Goal: Task Accomplishment & Management: Use online tool/utility

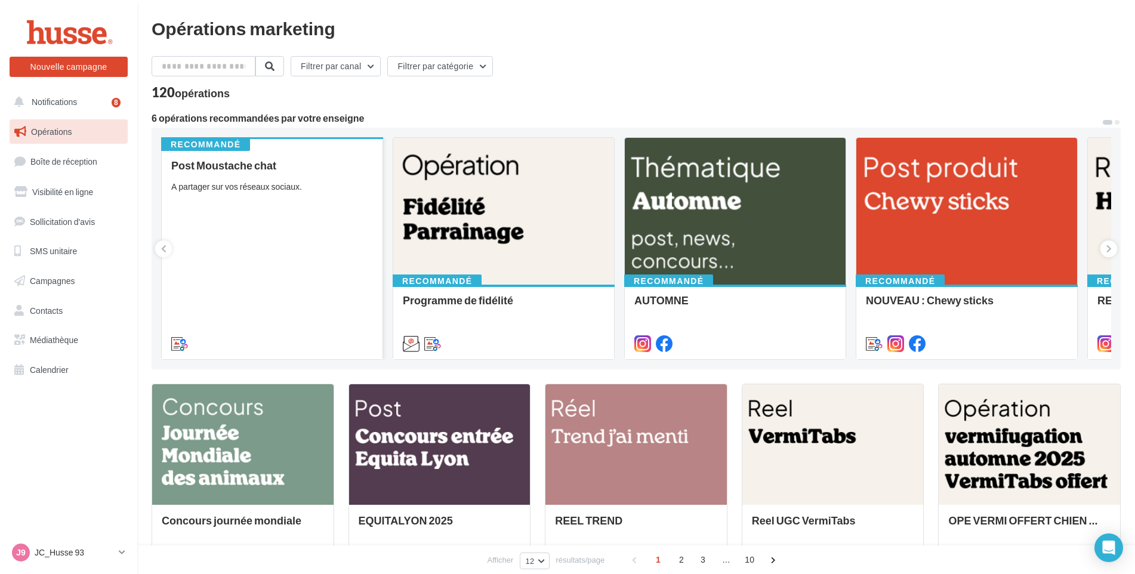
click at [267, 209] on div "Post Moustache chat A partager sur vos réseaux sociaux." at bounding box center [272, 253] width 202 height 189
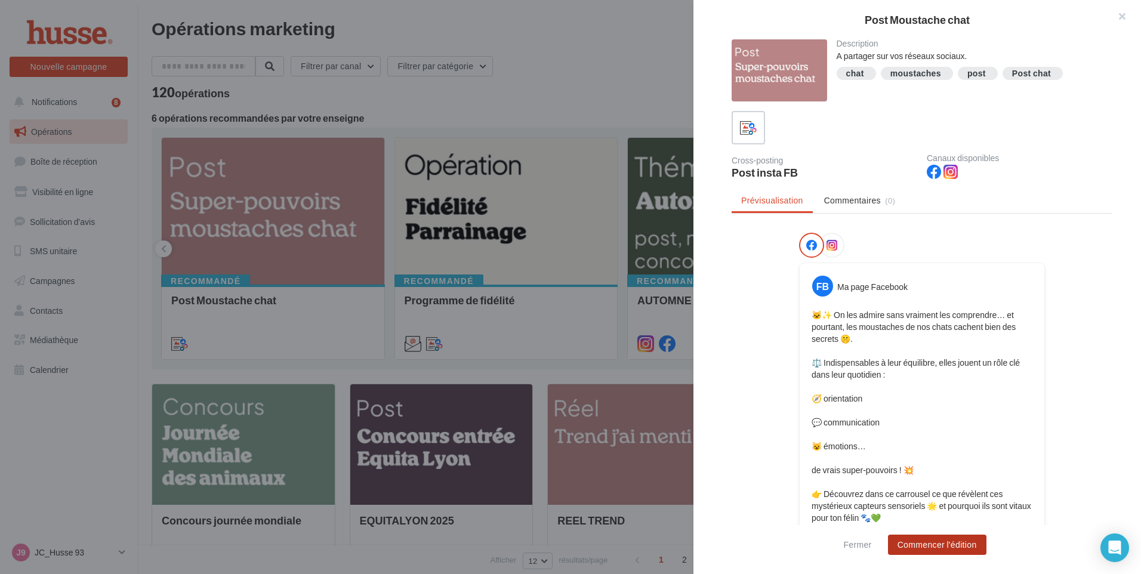
click at [944, 542] on button "Commencer l'édition" at bounding box center [937, 545] width 98 height 20
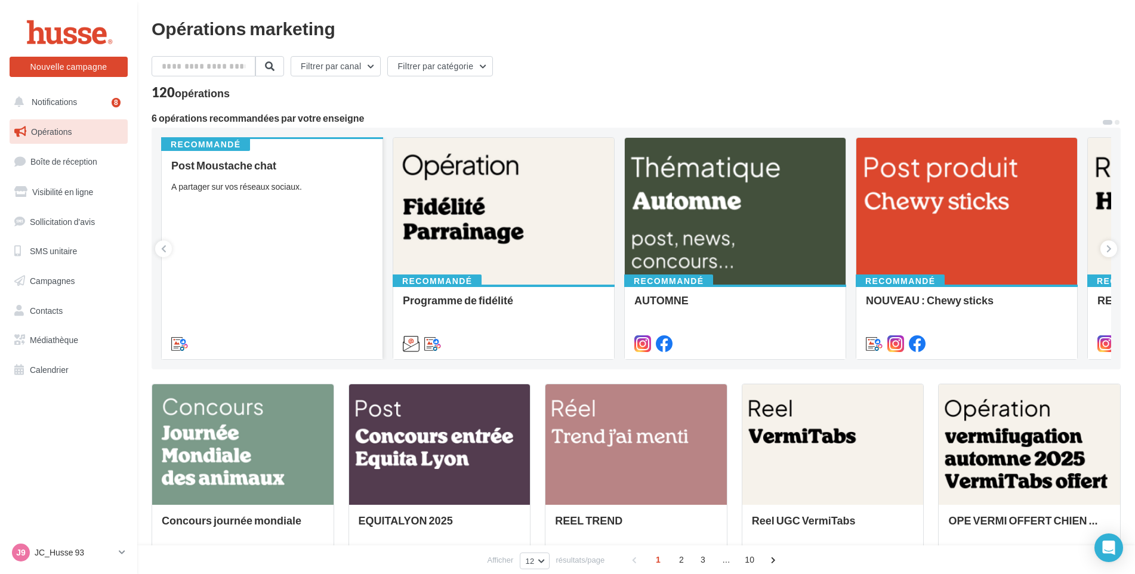
click at [263, 218] on div "Post Moustache chat A partager sur vos réseaux sociaux." at bounding box center [272, 253] width 202 height 189
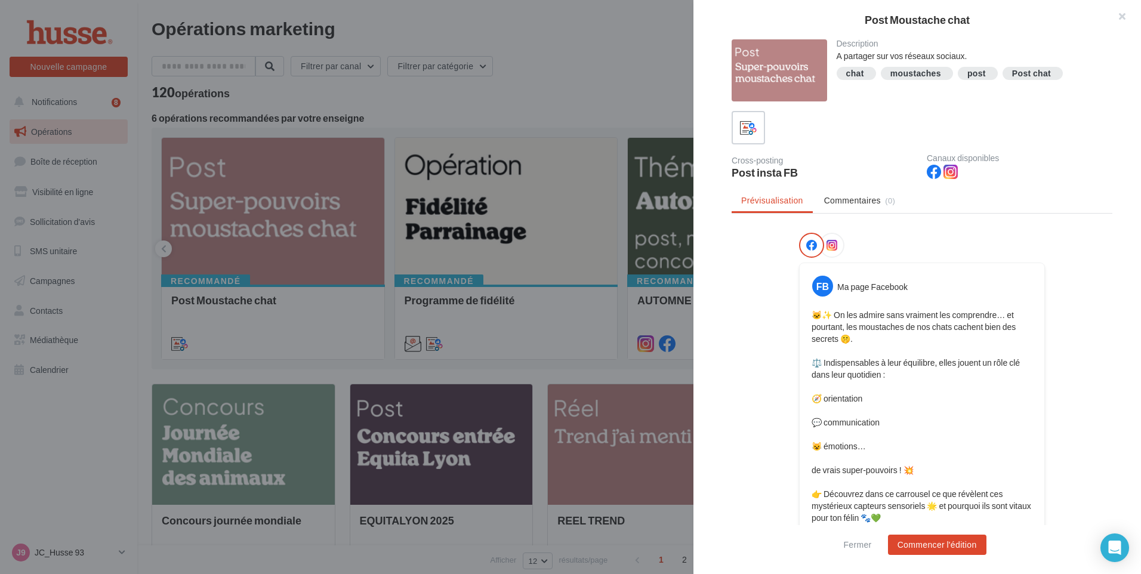
click at [828, 246] on icon at bounding box center [831, 245] width 11 height 11
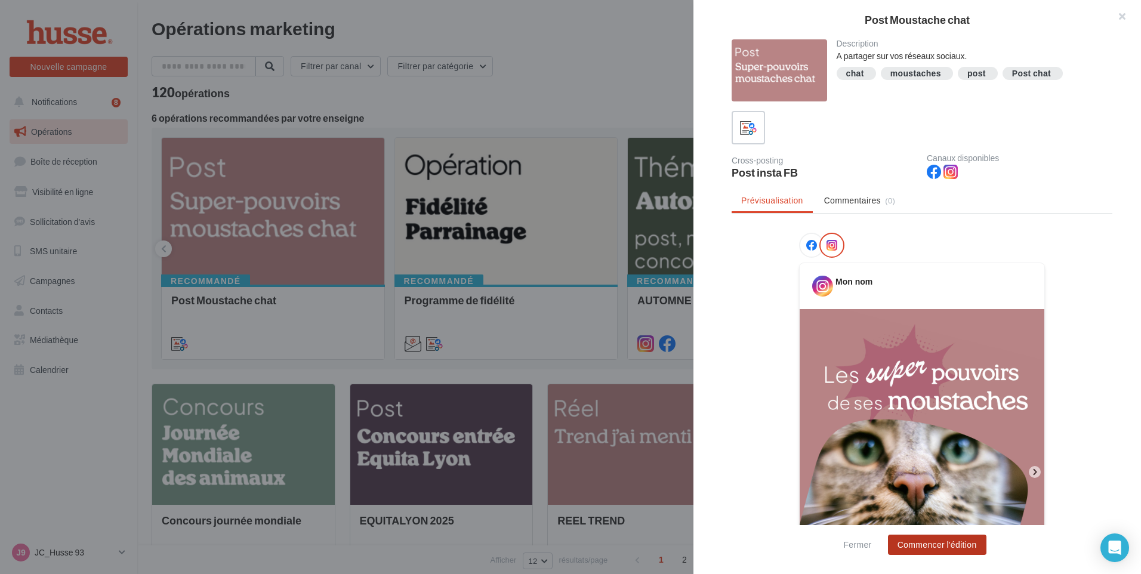
click at [937, 544] on button "Commencer l'édition" at bounding box center [937, 545] width 98 height 20
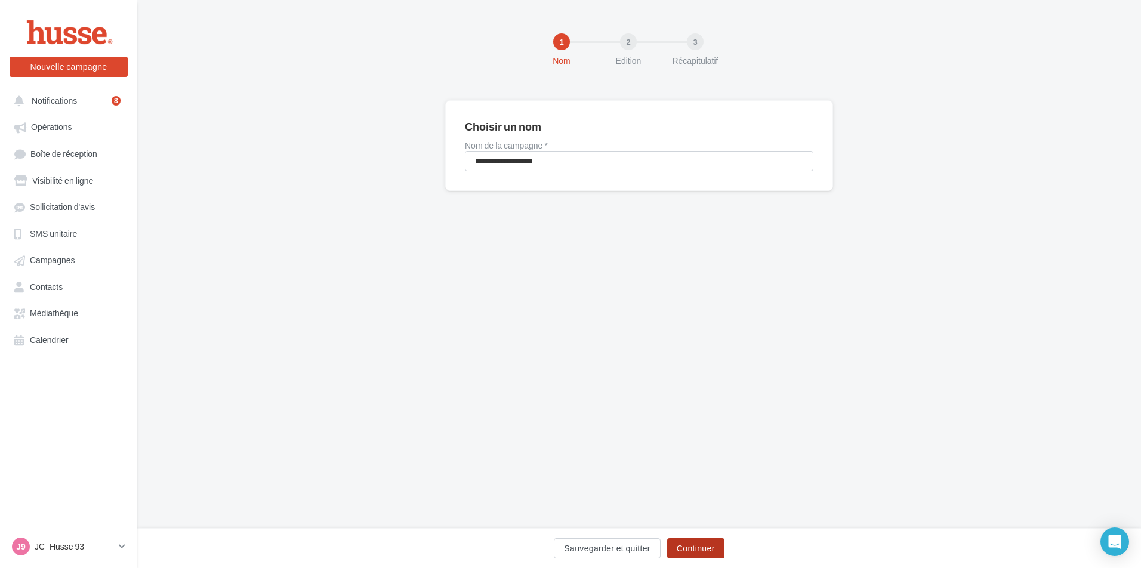
click at [709, 545] on button "Continuer" at bounding box center [695, 548] width 57 height 20
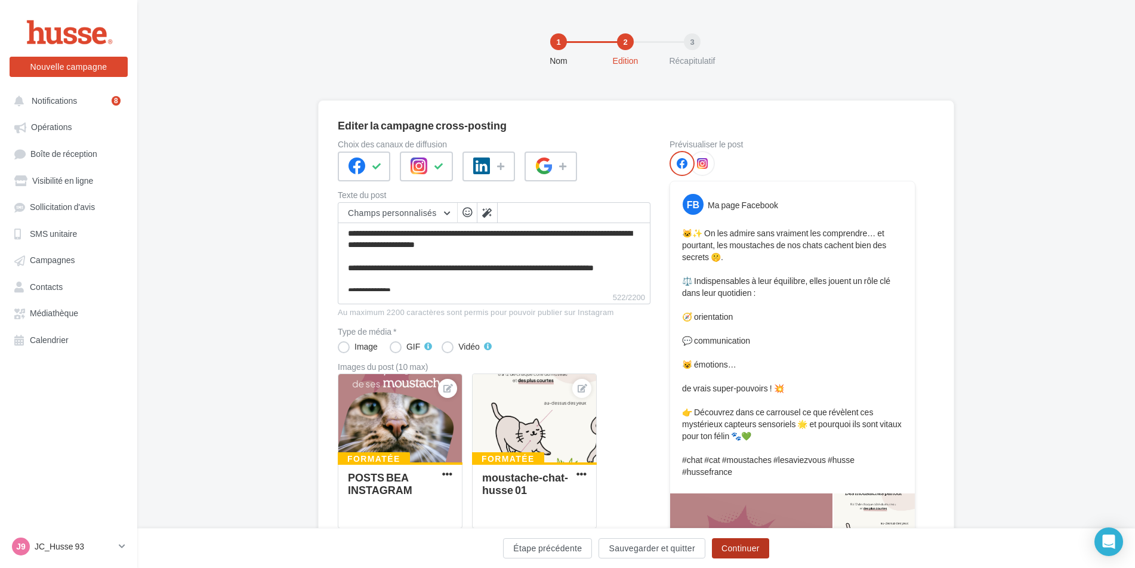
click at [742, 547] on button "Continuer" at bounding box center [740, 548] width 57 height 20
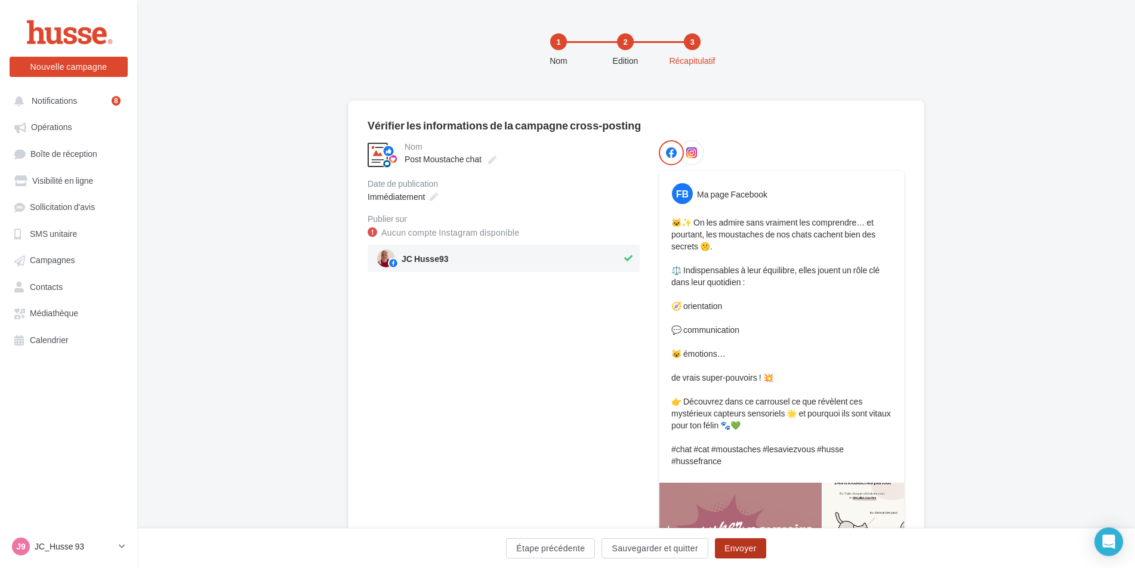
click at [742, 546] on button "Envoyer" at bounding box center [740, 548] width 51 height 20
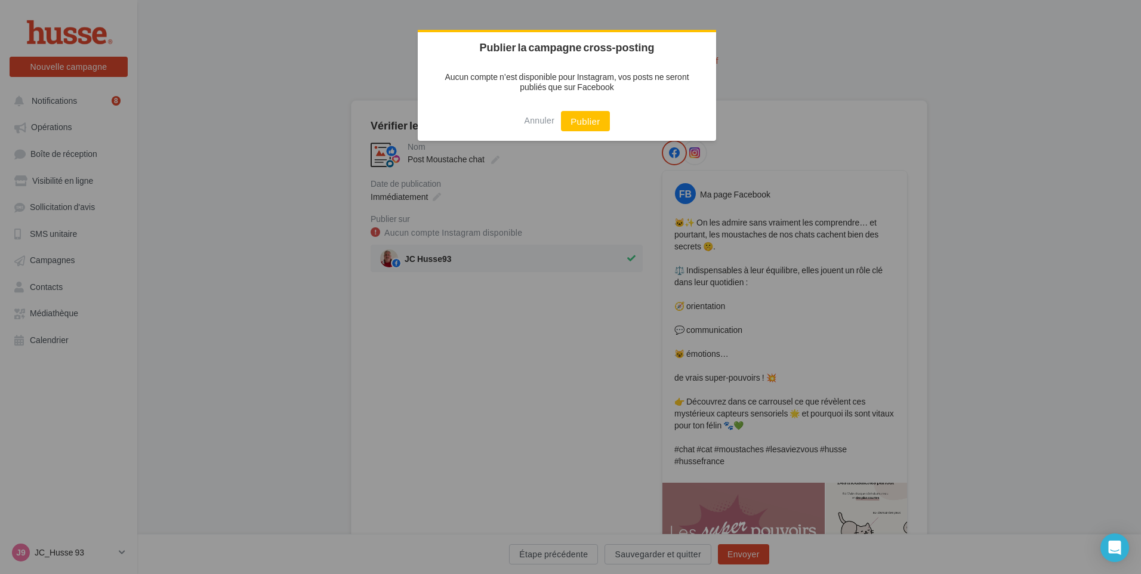
click at [473, 254] on div at bounding box center [570, 287] width 1141 height 574
click at [610, 255] on div at bounding box center [570, 287] width 1141 height 574
click at [535, 124] on button "Annuler" at bounding box center [539, 120] width 30 height 19
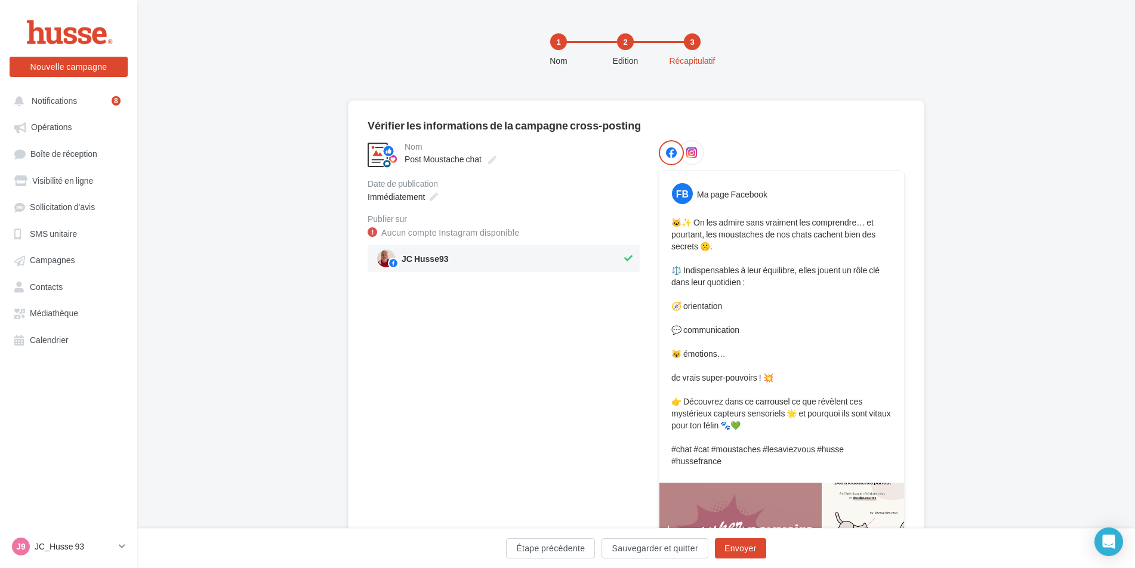
click at [693, 154] on icon at bounding box center [691, 152] width 11 height 11
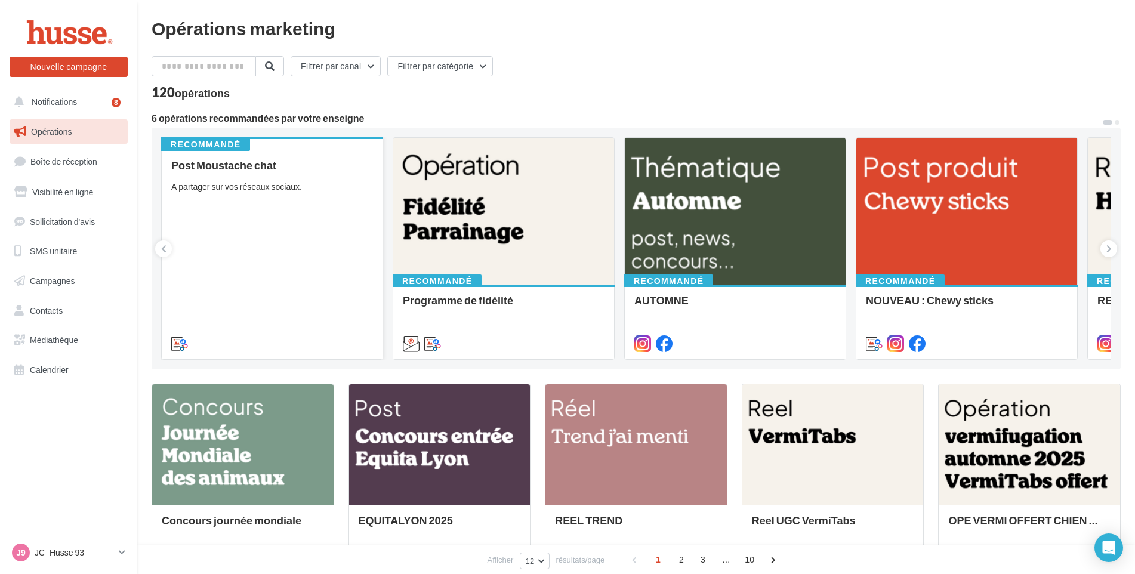
click at [251, 223] on div "Post Moustache chat A partager sur vos réseaux sociaux." at bounding box center [272, 253] width 202 height 189
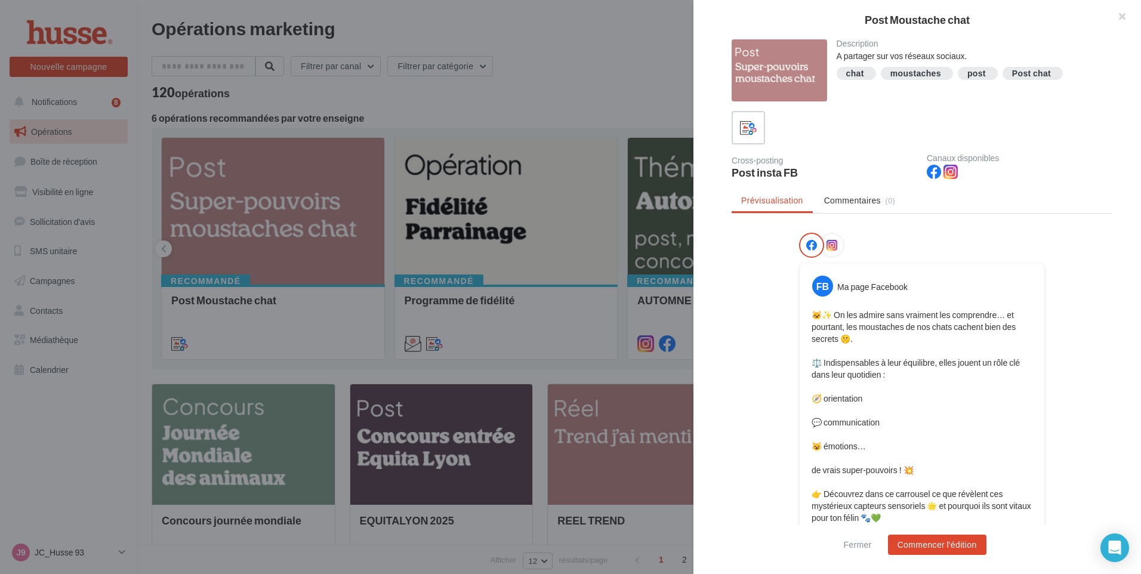
click at [830, 244] on icon at bounding box center [831, 245] width 11 height 11
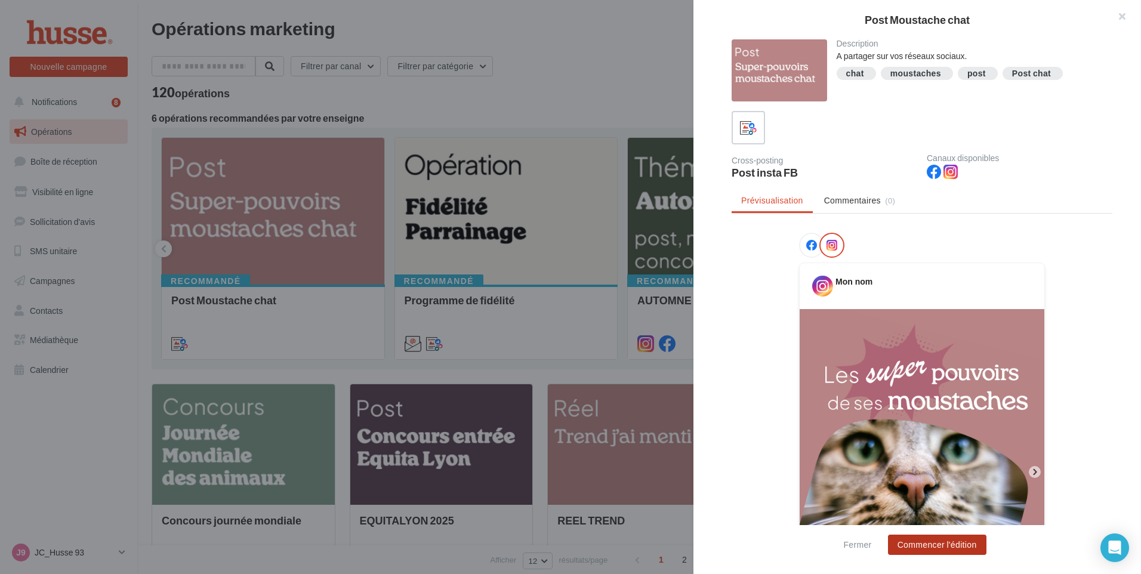
click at [945, 545] on button "Commencer l'édition" at bounding box center [937, 545] width 98 height 20
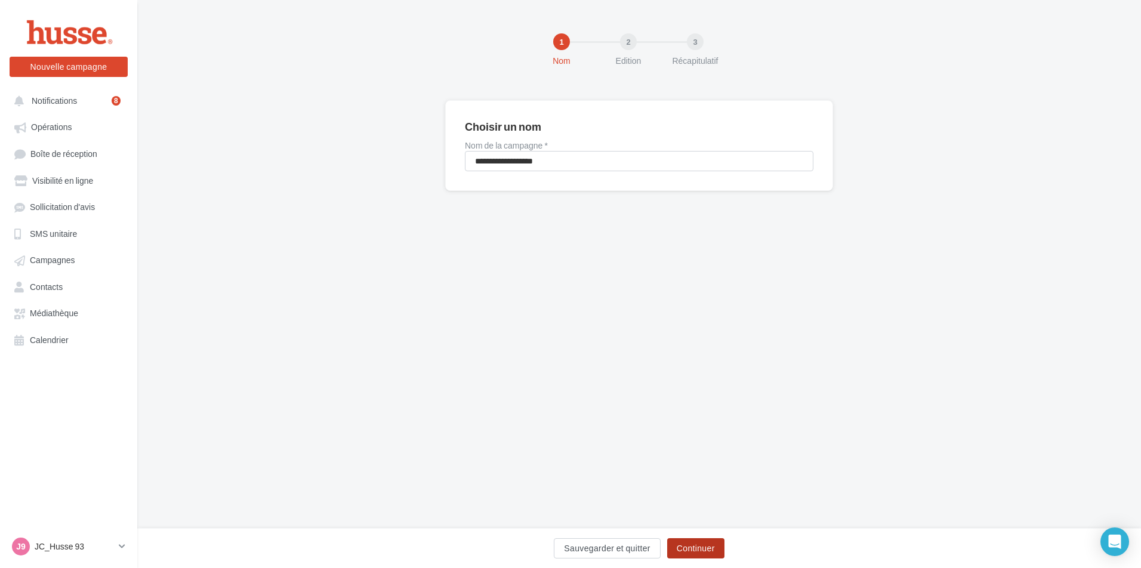
click at [702, 550] on button "Continuer" at bounding box center [695, 548] width 57 height 20
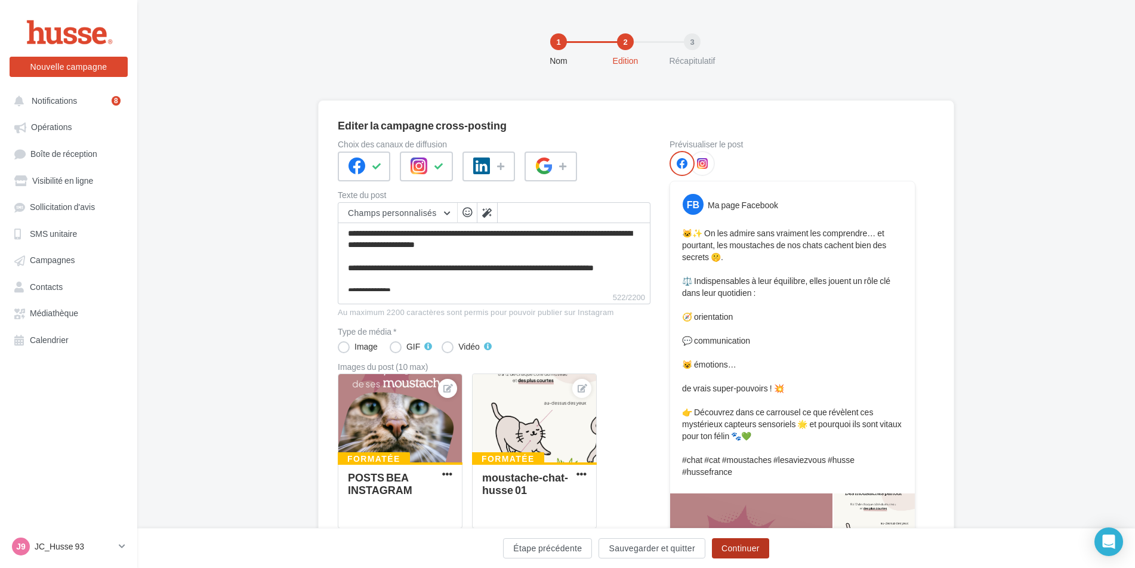
click at [741, 545] on button "Continuer" at bounding box center [740, 548] width 57 height 20
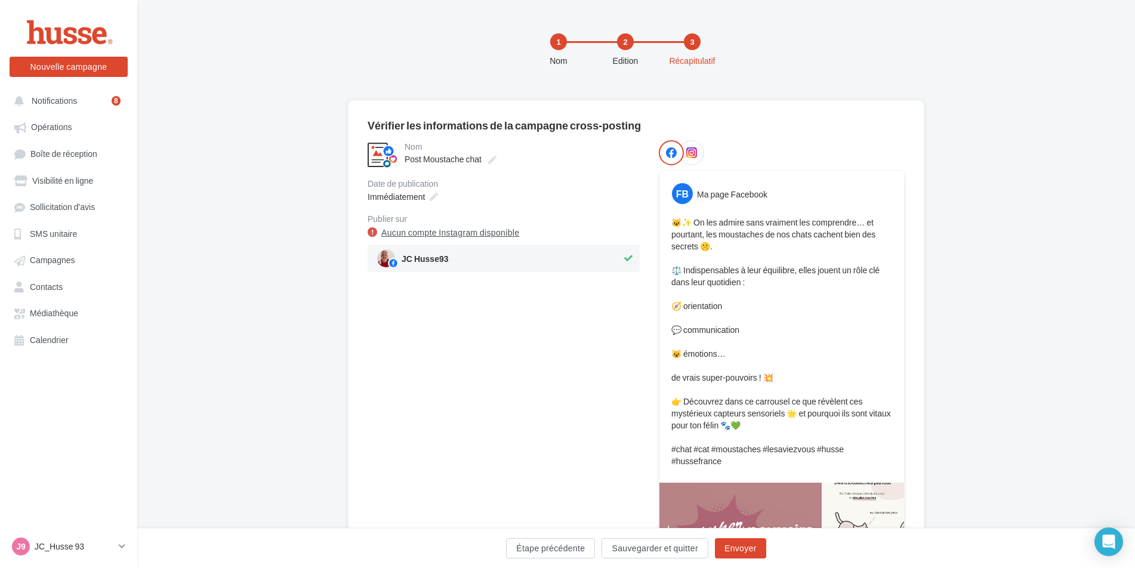
click at [412, 230] on link "Aucun compte Instagram disponible" at bounding box center [450, 233] width 138 height 14
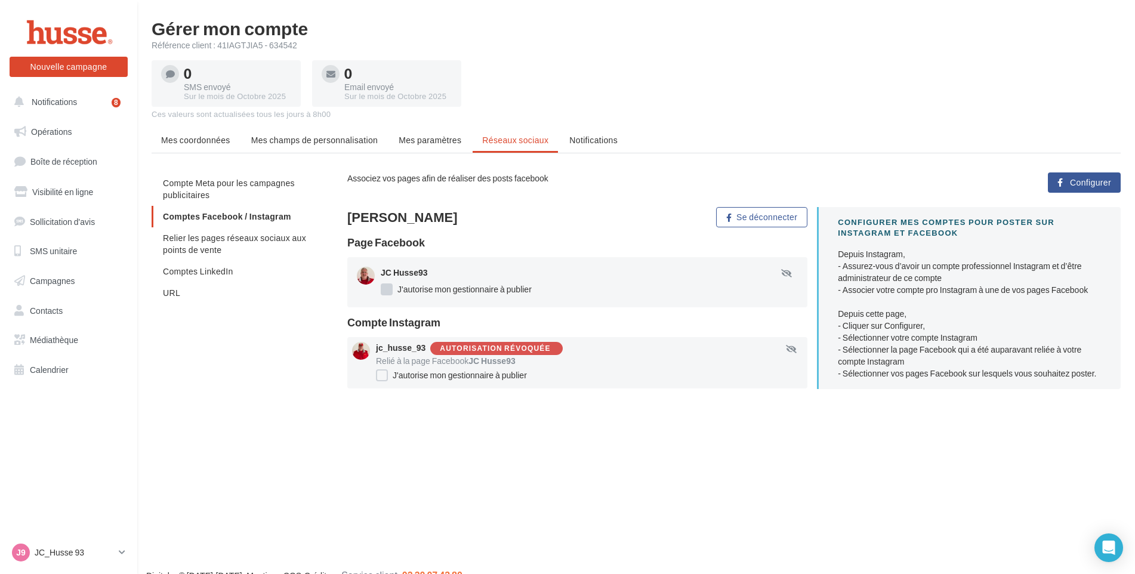
click at [418, 283] on label "J'autorise mon gestionnaire à publier" at bounding box center [456, 289] width 151 height 12
click at [389, 288] on label "J'autorise mon gestionnaire à publier" at bounding box center [456, 289] width 151 height 12
click at [505, 349] on div "Autorisation révoquée" at bounding box center [495, 349] width 110 height 8
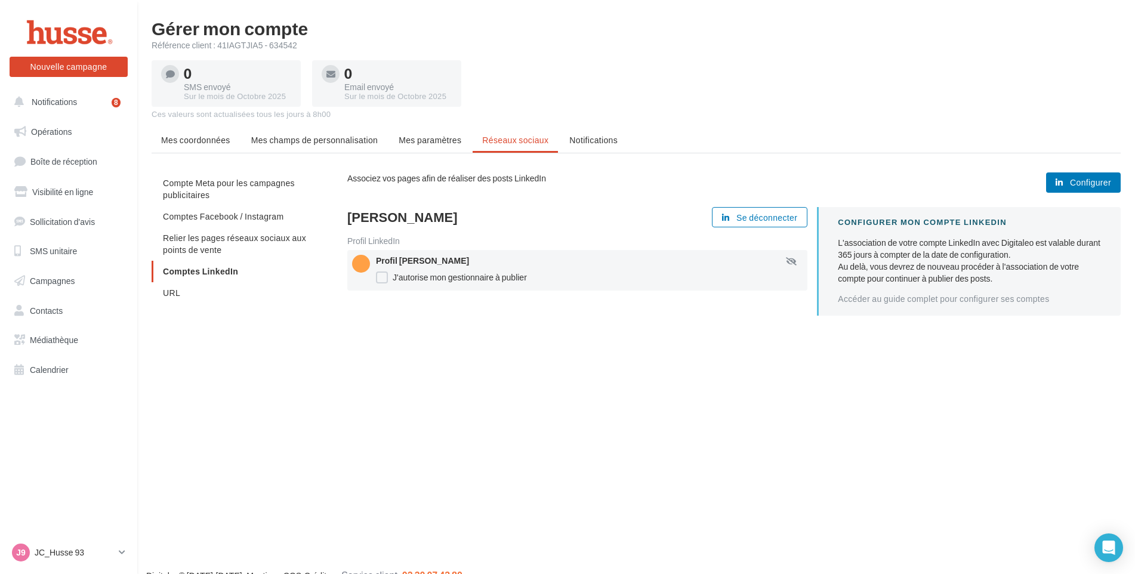
click at [1091, 183] on span "Configurer" at bounding box center [1090, 183] width 41 height 10
